Goal: Use online tool/utility: Use online tool/utility

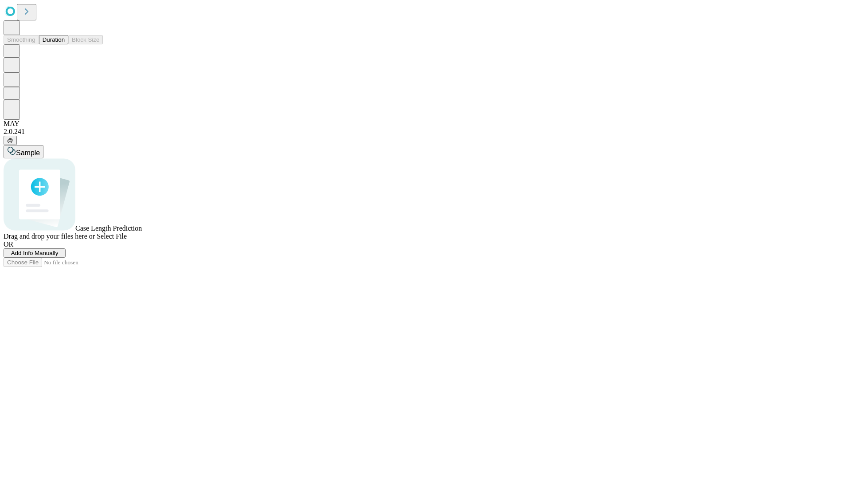
click at [65, 44] on button "Duration" at bounding box center [53, 39] width 29 height 9
click at [40, 149] on span "Sample" at bounding box center [28, 153] width 24 height 8
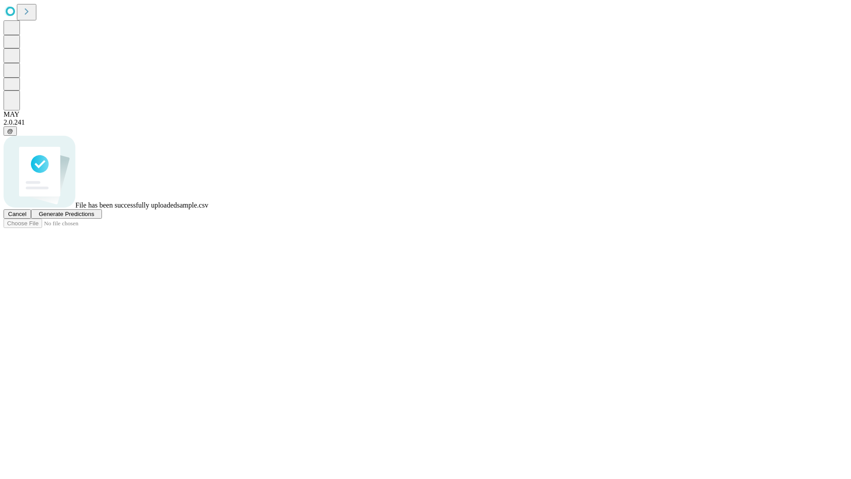
click at [94, 217] on span "Generate Predictions" at bounding box center [66, 214] width 55 height 7
